Goal: Task Accomplishment & Management: Manage account settings

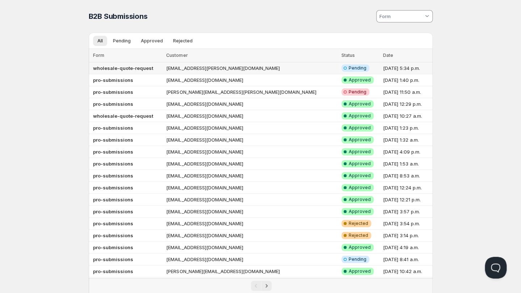
click at [140, 67] on b "wholesale-quote-request" at bounding box center [123, 68] width 60 height 6
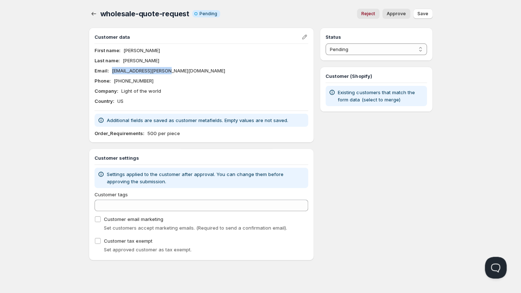
drag, startPoint x: 166, startPoint y: 72, endPoint x: 120, endPoint y: 74, distance: 46.0
click at [112, 73] on div "Email : Artistforjesus@cox.net" at bounding box center [202, 70] width 214 height 7
copy p "[EMAIL_ADDRESS][PERSON_NAME][DOMAIN_NAME]"
click at [94, 13] on icon "button" at bounding box center [93, 13] width 7 height 7
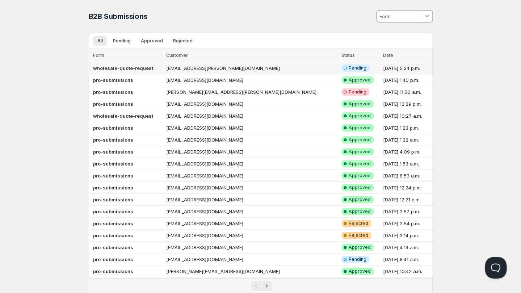
click at [349, 67] on span "Pending" at bounding box center [358, 68] width 18 height 6
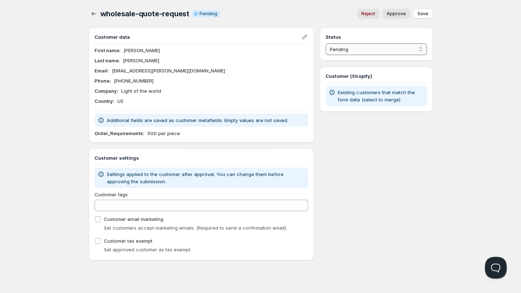
select select "3"
click option "Ignored" at bounding box center [0, 0] width 0 height 0
drag, startPoint x: 428, startPoint y: 14, endPoint x: 389, endPoint y: 17, distance: 38.9
click at [428, 14] on span "Save" at bounding box center [423, 14] width 11 height 6
click at [96, 14] on icon "button" at bounding box center [93, 13] width 7 height 7
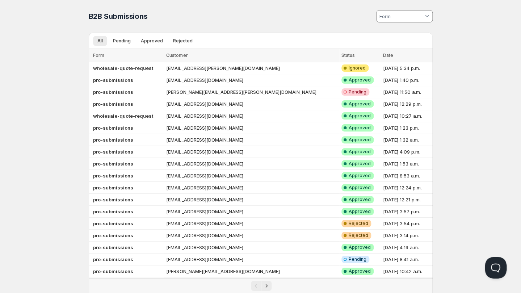
click at [233, 5] on div "B2B Submissions. This page is ready B2B Submissions" at bounding box center [261, 16] width 344 height 33
click at [204, 91] on td "[PERSON_NAME][EMAIL_ADDRESS][PERSON_NAME][DOMAIN_NAME]" at bounding box center [251, 92] width 175 height 12
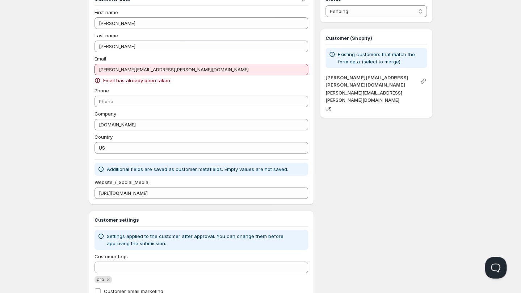
scroll to position [39, 0]
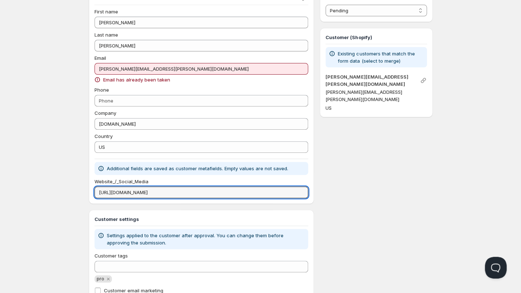
drag, startPoint x: 163, startPoint y: 193, endPoint x: 79, endPoint y: 192, distance: 84.4
click at [95, 192] on input "[URL][DOMAIN_NAME]" at bounding box center [202, 193] width 214 height 12
click at [369, 140] on div "Status Pending Approved Rejected Ignored Spam Pending Customer (Shopify) Existi…" at bounding box center [376, 160] width 113 height 343
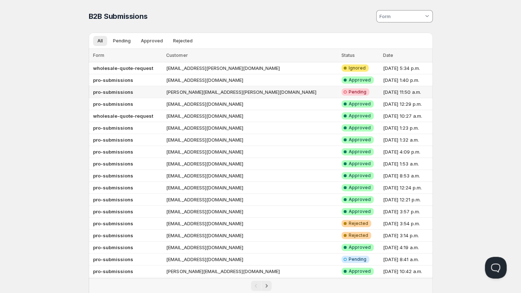
click at [197, 90] on td "[PERSON_NAME][EMAIL_ADDRESS][PERSON_NAME][DOMAIN_NAME]" at bounding box center [251, 92] width 175 height 12
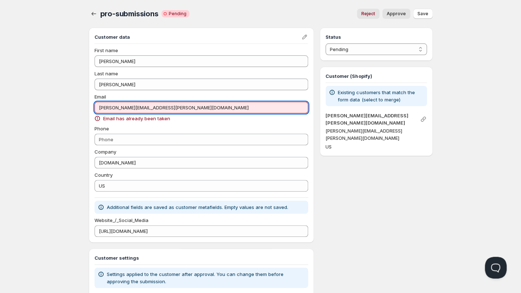
click at [137, 108] on input "[PERSON_NAME][EMAIL_ADDRESS][PERSON_NAME][DOMAIN_NAME]" at bounding box center [202, 108] width 214 height 12
drag, startPoint x: 171, startPoint y: 108, endPoint x: 75, endPoint y: 104, distance: 95.7
click at [95, 104] on input "[PERSON_NAME][EMAIL_ADDRESS][PERSON_NAME][DOMAIN_NAME]" at bounding box center [202, 108] width 214 height 12
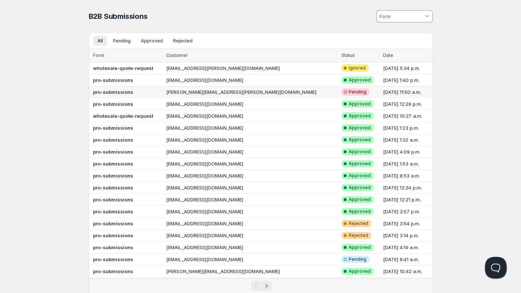
click at [196, 91] on td "[PERSON_NAME][EMAIL_ADDRESS][PERSON_NAME][DOMAIN_NAME]" at bounding box center [251, 92] width 175 height 12
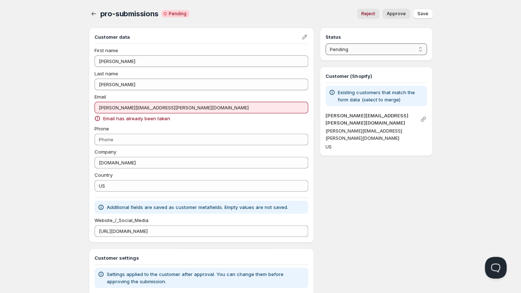
click option "Approved" at bounding box center [0, 0] width 0 height 0
click at [424, 14] on span "Save" at bounding box center [423, 14] width 11 height 6
select select "0"
click at [93, 13] on icon "button" at bounding box center [93, 13] width 7 height 7
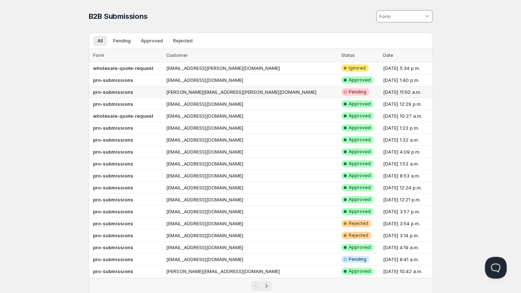
click at [206, 91] on td "[PERSON_NAME][EMAIL_ADDRESS][PERSON_NAME][DOMAIN_NAME]" at bounding box center [251, 92] width 175 height 12
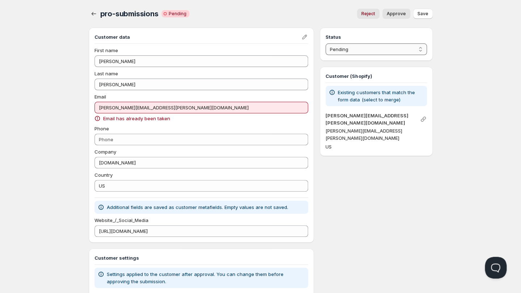
select select "3"
click option "Ignored" at bounding box center [0, 0] width 0 height 0
drag, startPoint x: 422, startPoint y: 15, endPoint x: 371, endPoint y: 18, distance: 50.8
click at [422, 15] on span "Save" at bounding box center [423, 14] width 11 height 6
click at [92, 13] on icon "button" at bounding box center [93, 13] width 7 height 7
